Goal: Information Seeking & Learning: Learn about a topic

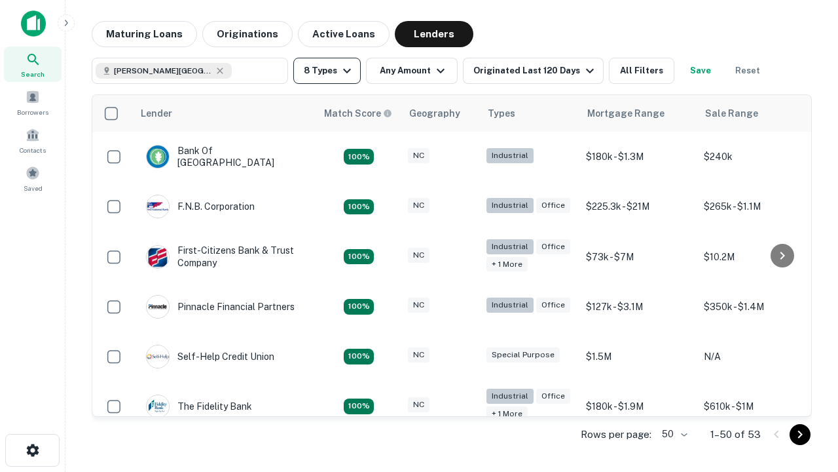
click at [327, 71] on button "8 Types" at bounding box center [326, 71] width 67 height 26
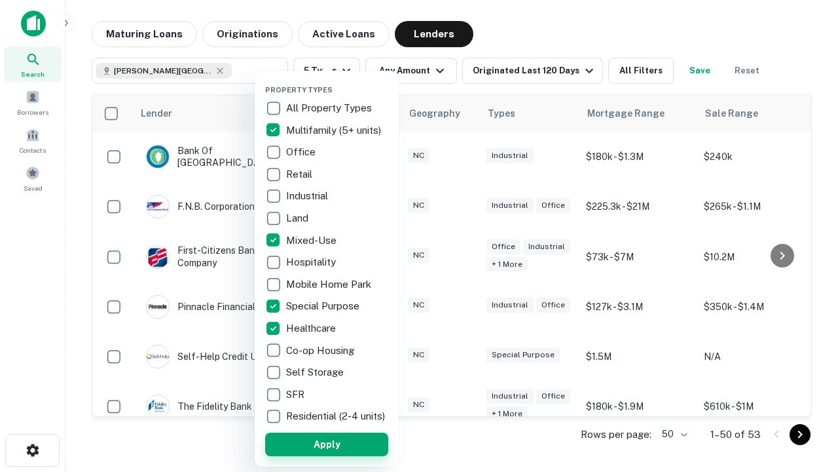
click at [327, 443] on button "Apply" at bounding box center [326, 444] width 123 height 24
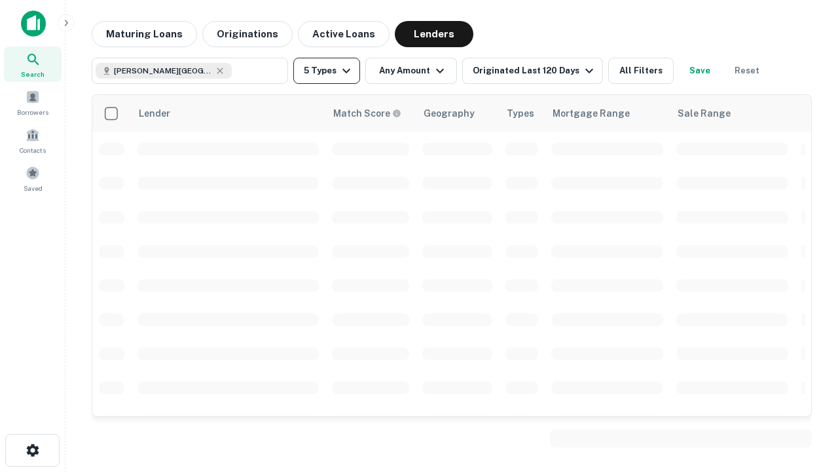
click at [327, 71] on button "5 Types" at bounding box center [326, 71] width 67 height 26
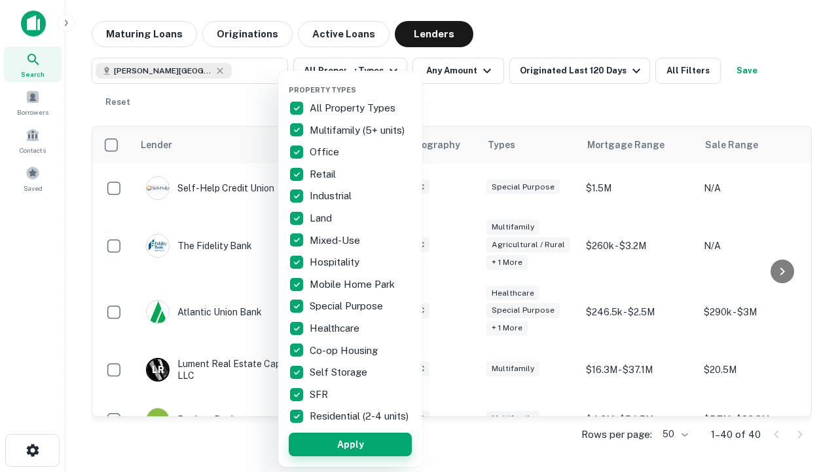
click at [350, 443] on button "Apply" at bounding box center [350, 444] width 123 height 24
